Goal: Find specific page/section: Find specific page/section

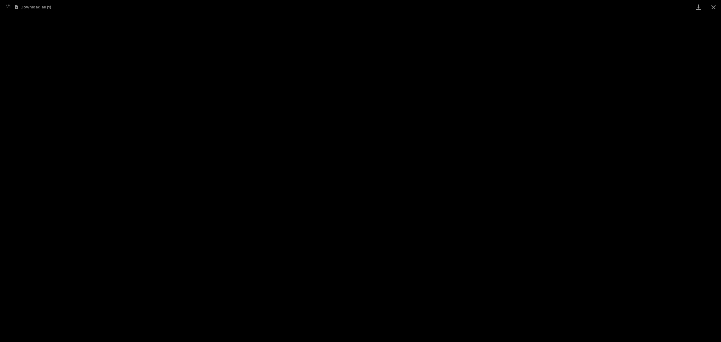
scroll to position [15, 0]
click at [711, 7] on button "Close gallery" at bounding box center [713, 7] width 15 height 14
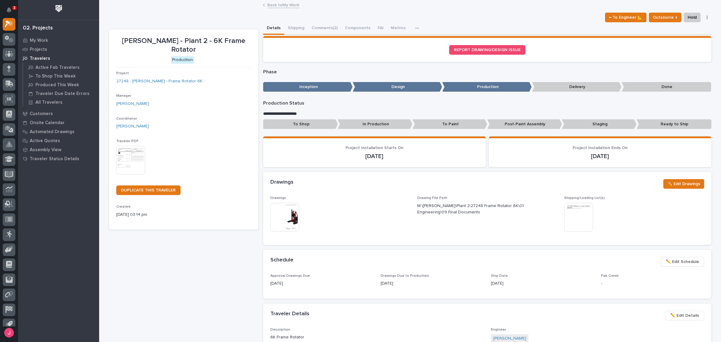
click at [595, 217] on div "This file cannot be opened Download File" at bounding box center [634, 218] width 140 height 30
click at [574, 204] on img at bounding box center [578, 217] width 29 height 29
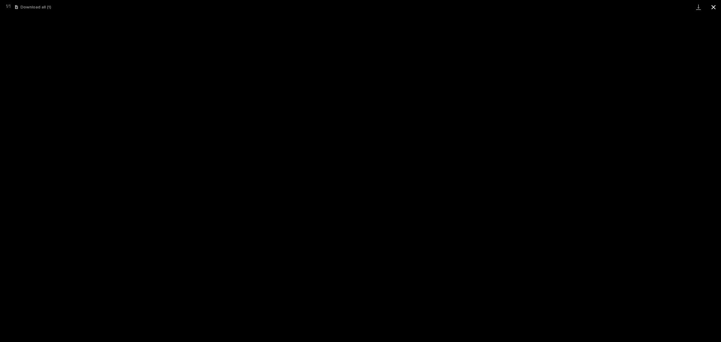
click at [714, 8] on button "Close gallery" at bounding box center [713, 7] width 15 height 14
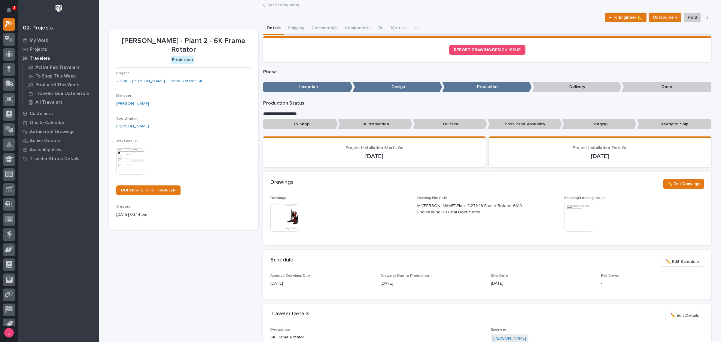
drag, startPoint x: 297, startPoint y: 5, endPoint x: 292, endPoint y: 5, distance: 5.4
click at [297, 5] on div "Back to My Work" at bounding box center [410, 5] width 300 height 8
click at [292, 5] on link "Back to My Work" at bounding box center [283, 4] width 32 height 7
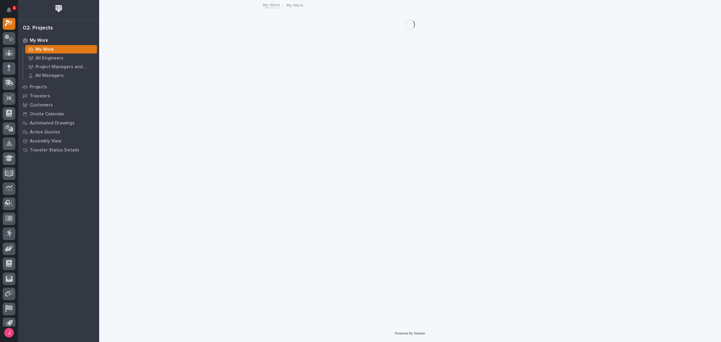
scroll to position [15, 0]
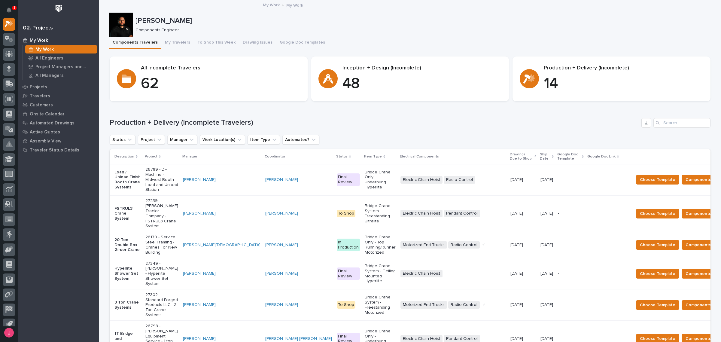
click at [212, 15] on div "[PERSON_NAME] Components Engineer" at bounding box center [410, 25] width 602 height 24
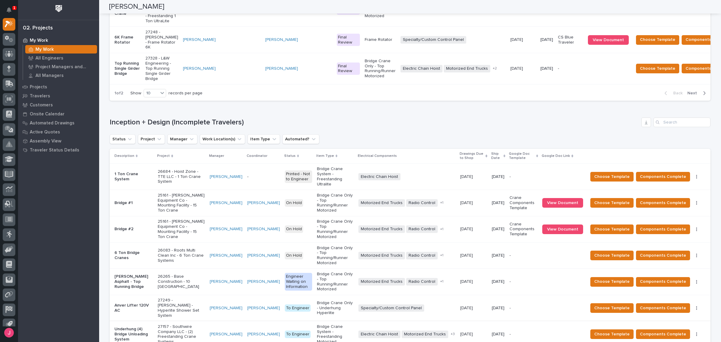
scroll to position [666, 0]
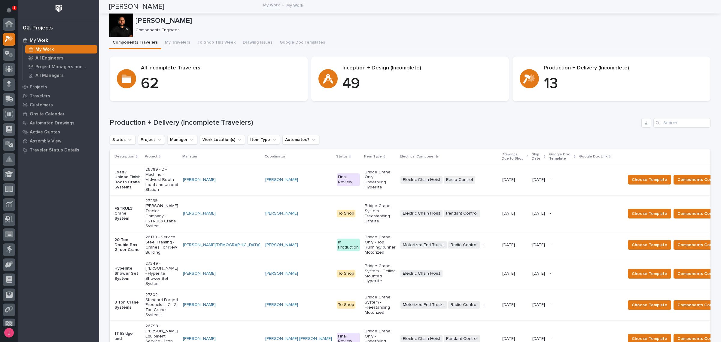
scroll to position [15, 0]
